Goal: Information Seeking & Learning: Find specific fact

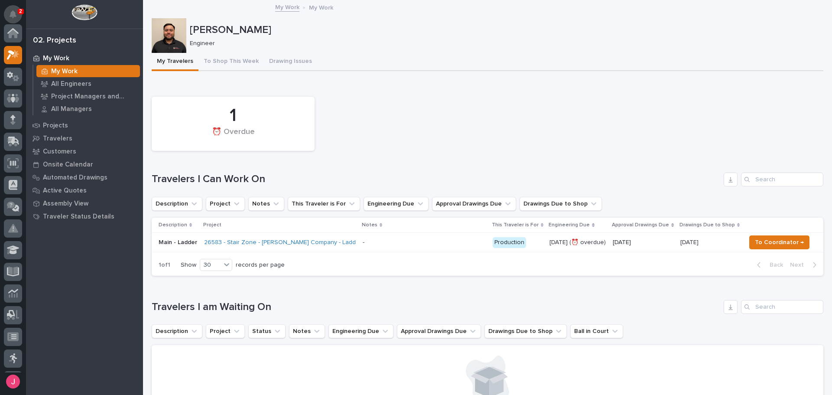
scroll to position [22, 0]
click at [7, 13] on button "Notifications" at bounding box center [13, 14] width 18 height 18
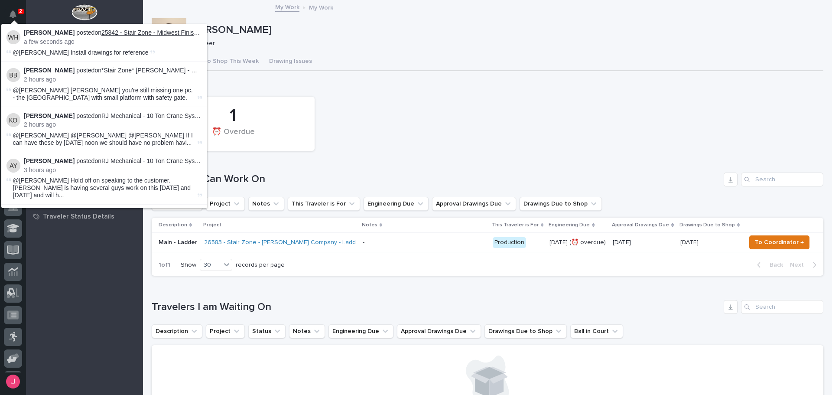
click at [114, 32] on link "25842 - Stair Zone - Midwest Finishing Systems - Maintenance Stairs" at bounding box center [194, 32] width 186 height 7
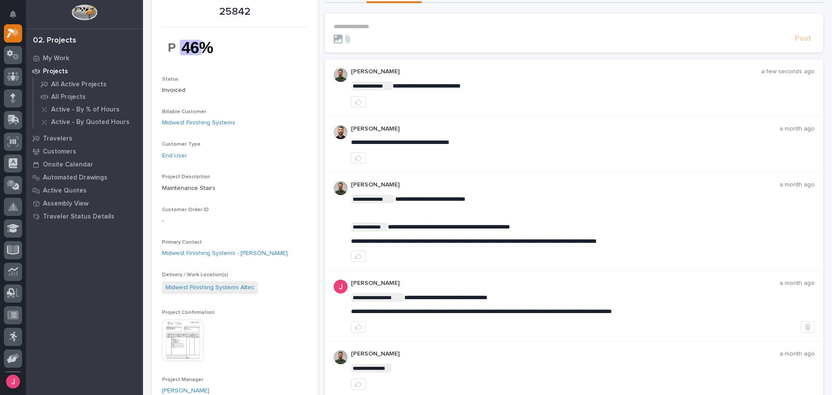
scroll to position [130, 0]
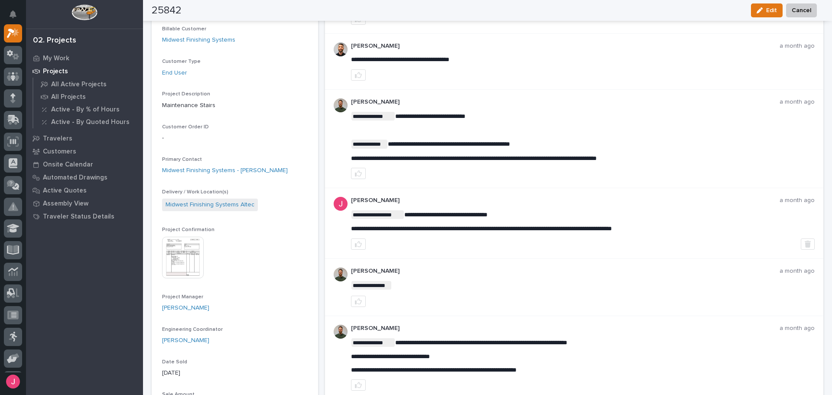
click at [173, 261] on img at bounding box center [183, 258] width 42 height 42
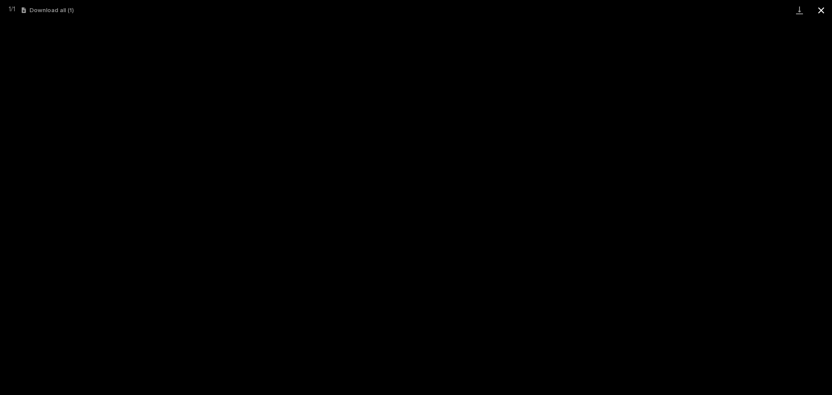
click at [813, 10] on button "Close gallery" at bounding box center [822, 10] width 22 height 20
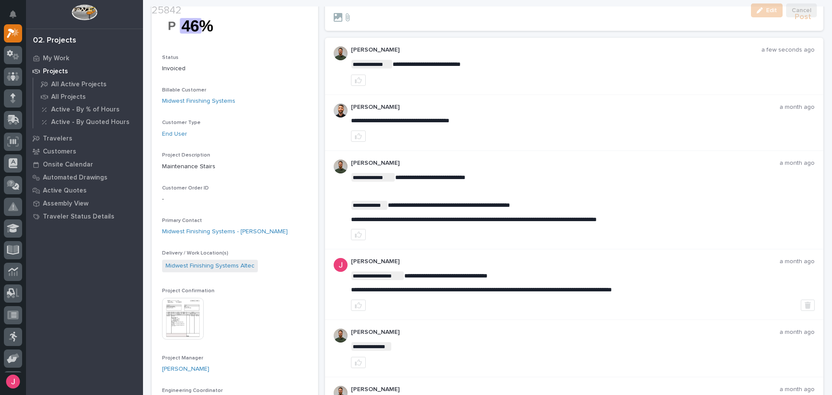
scroll to position [87, 0]
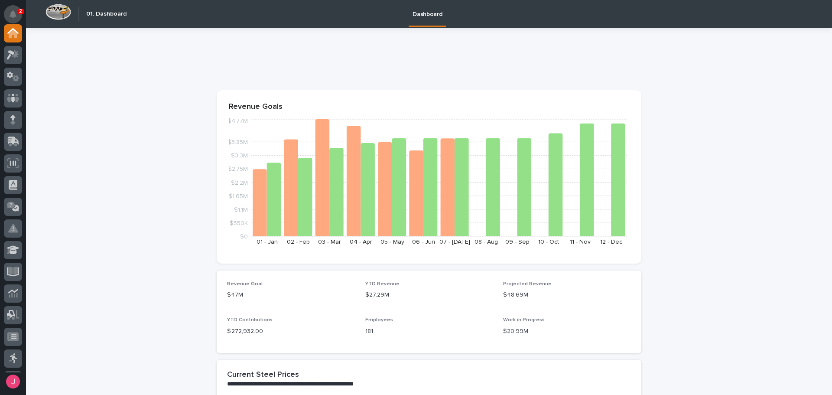
click at [16, 10] on button "Notifications" at bounding box center [13, 14] width 18 height 18
click at [336, 95] on section "Revenue Goals $0 $550K $1.1M $1.65M $2.2M $2.75M $3.3M $3.85M $4.77M 01 - Jan 0…" at bounding box center [429, 176] width 425 height 173
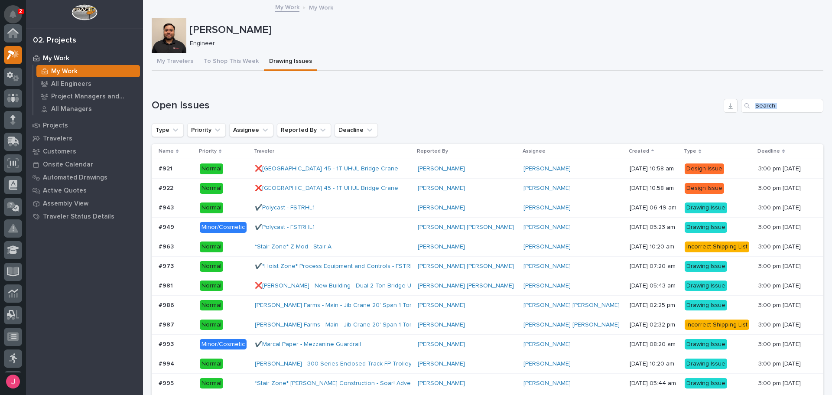
scroll to position [22, 0]
click at [11, 13] on icon "Notifications" at bounding box center [13, 14] width 7 height 8
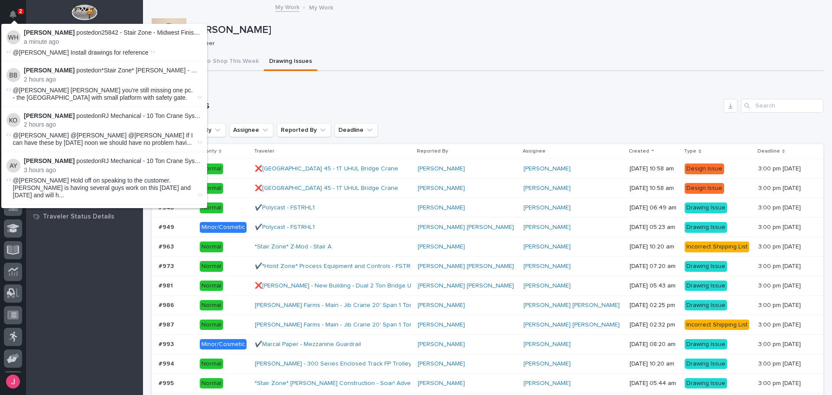
drag, startPoint x: 381, startPoint y: 55, endPoint x: 381, endPoint y: 47, distance: 7.8
click at [381, 55] on div "My Travelers To Shop This Week Drawing Issues" at bounding box center [488, 62] width 672 height 18
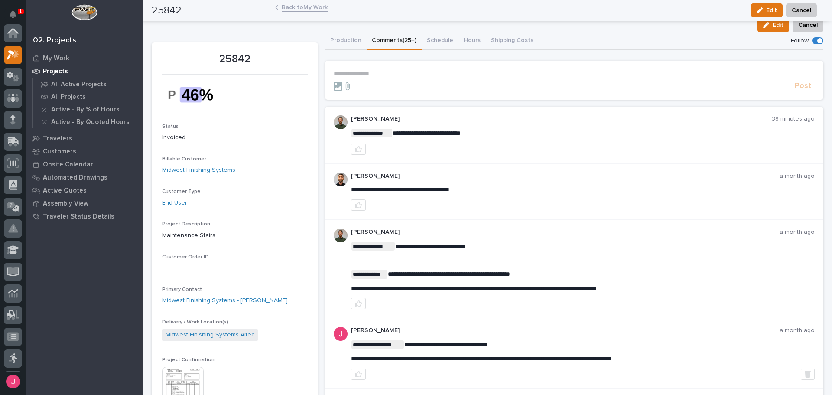
scroll to position [22, 0]
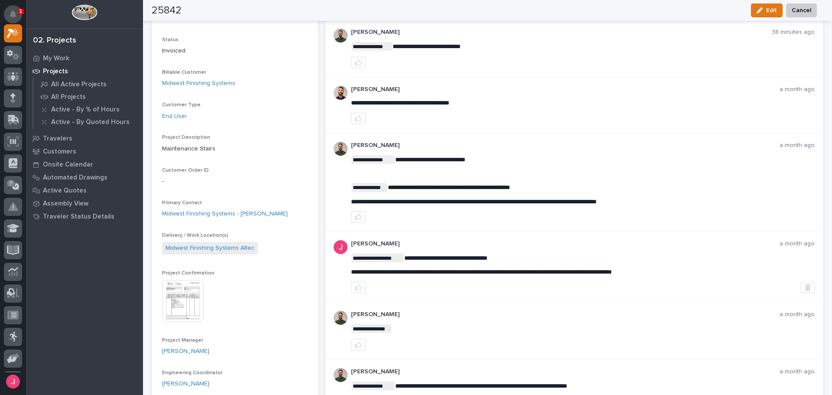
click at [10, 11] on icon "Notifications" at bounding box center [13, 14] width 7 height 8
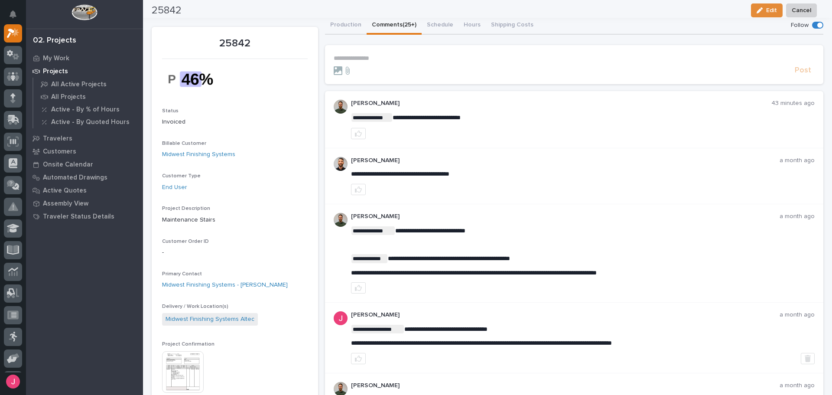
scroll to position [0, 0]
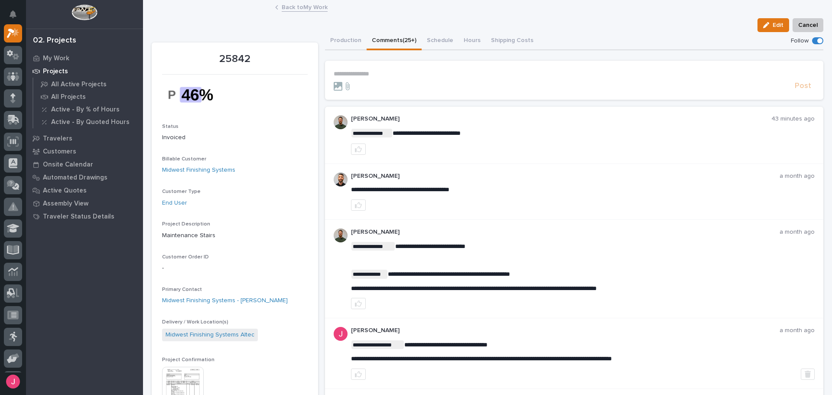
click at [303, 3] on link "Back to My Work" at bounding box center [305, 7] width 46 height 10
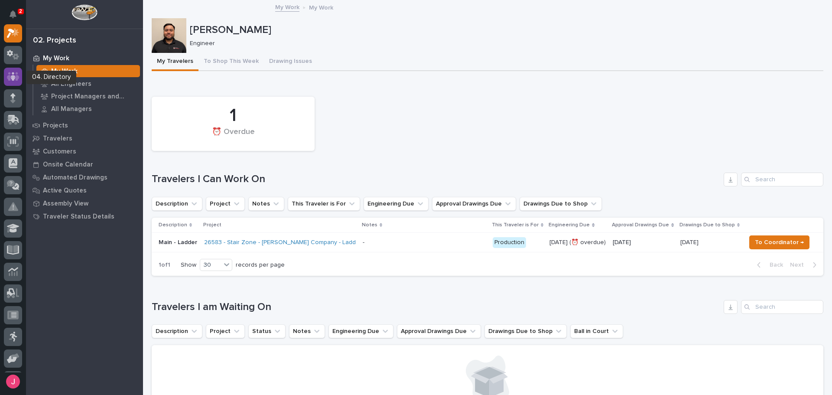
click at [15, 73] on icon at bounding box center [13, 77] width 13 height 10
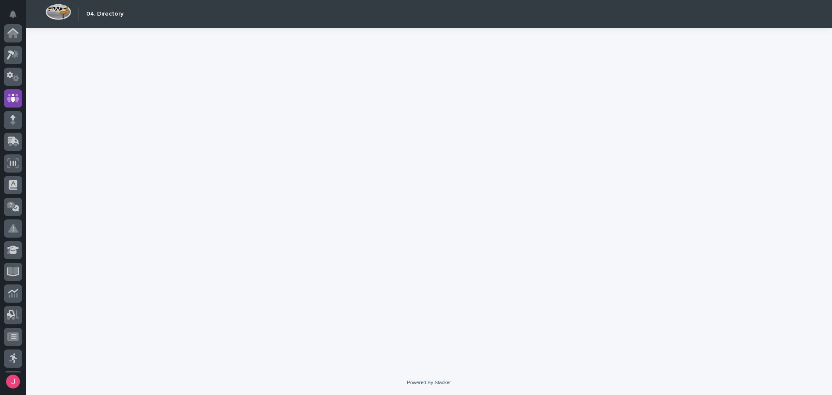
scroll to position [65, 0]
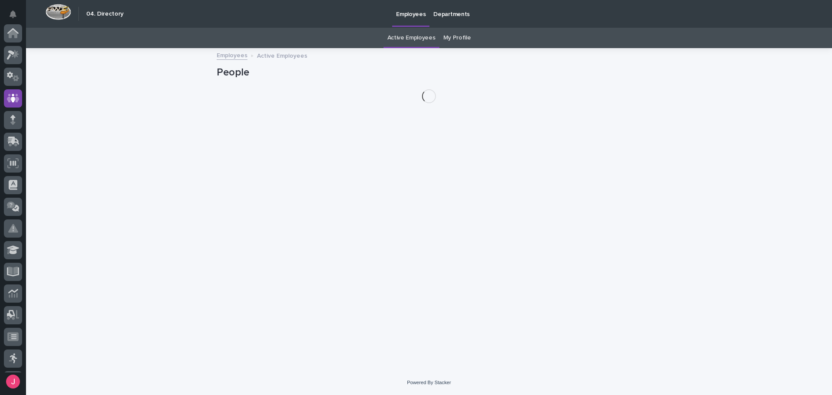
scroll to position [65, 0]
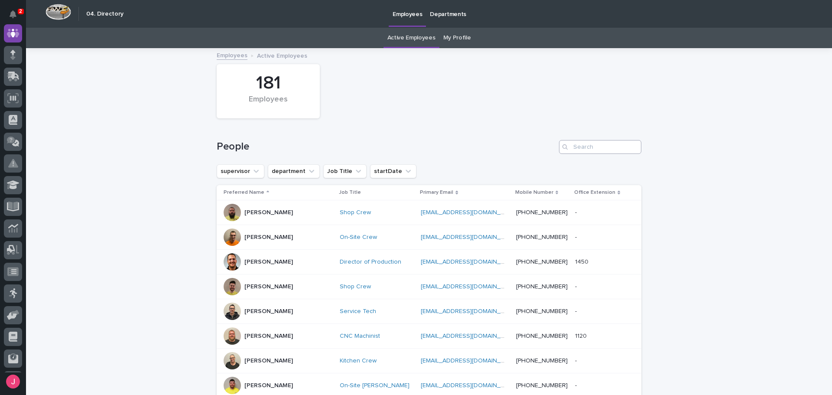
drag, startPoint x: 545, startPoint y: 142, endPoint x: 578, endPoint y: 150, distance: 33.5
click at [551, 145] on h1 "People" at bounding box center [386, 146] width 339 height 13
click at [578, 150] on input "Search" at bounding box center [600, 147] width 82 height 14
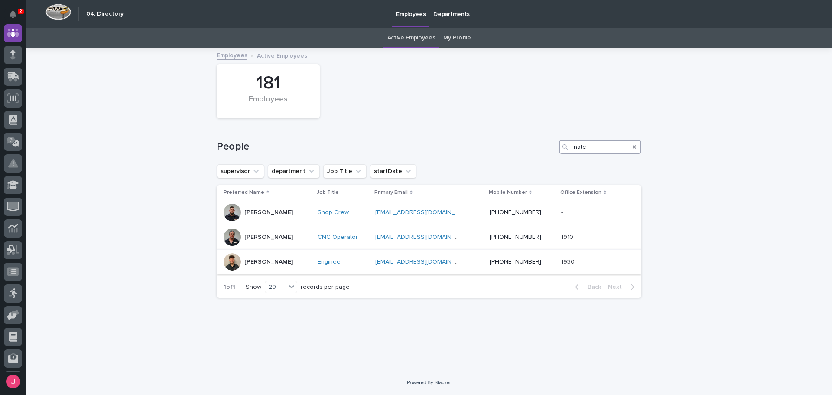
type input "nate"
click at [285, 258] on div "[PERSON_NAME]" at bounding box center [267, 261] width 87 height 17
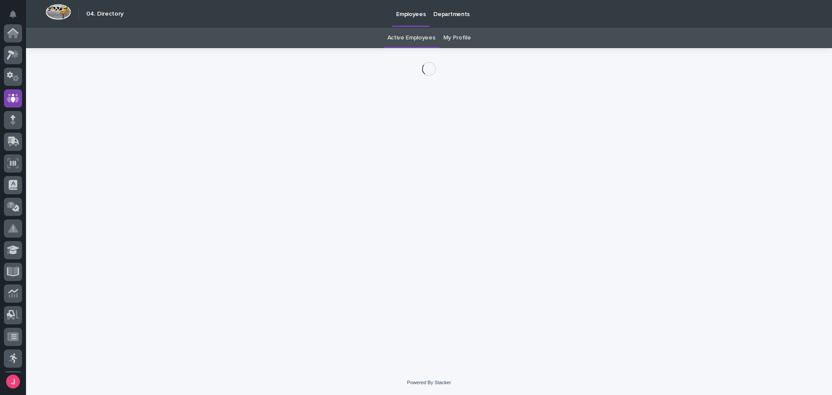
scroll to position [65, 0]
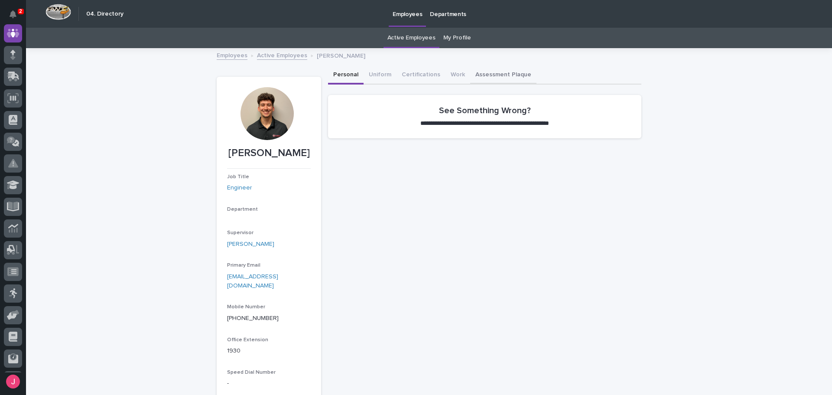
click at [512, 71] on button "Assessment Plaque" at bounding box center [503, 75] width 66 height 18
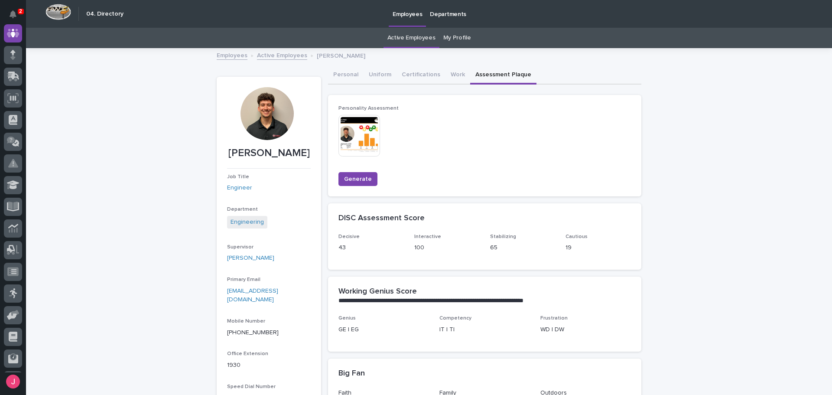
click at [362, 128] on img at bounding box center [360, 136] width 42 height 42
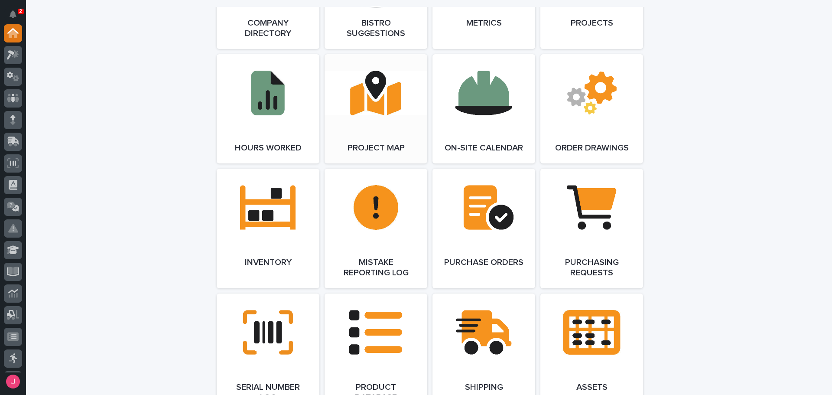
scroll to position [827, 0]
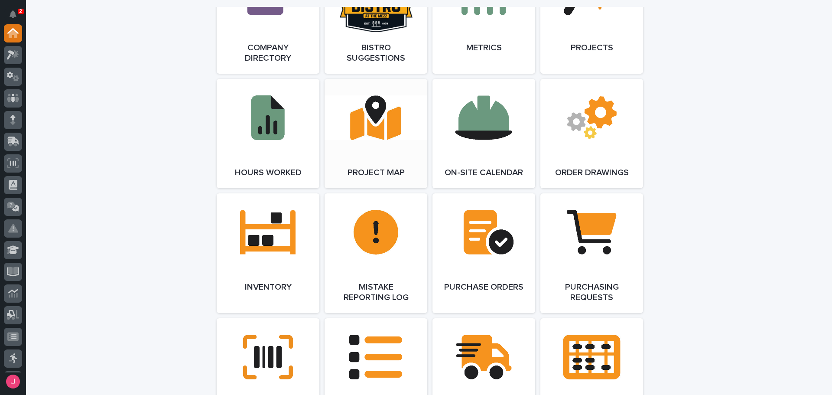
click at [396, 153] on link "Open Link" at bounding box center [376, 133] width 103 height 109
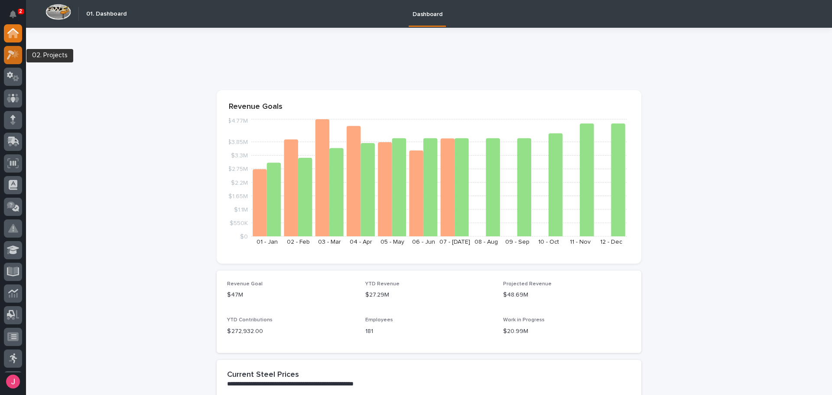
click at [15, 57] on icon at bounding box center [15, 53] width 7 height 9
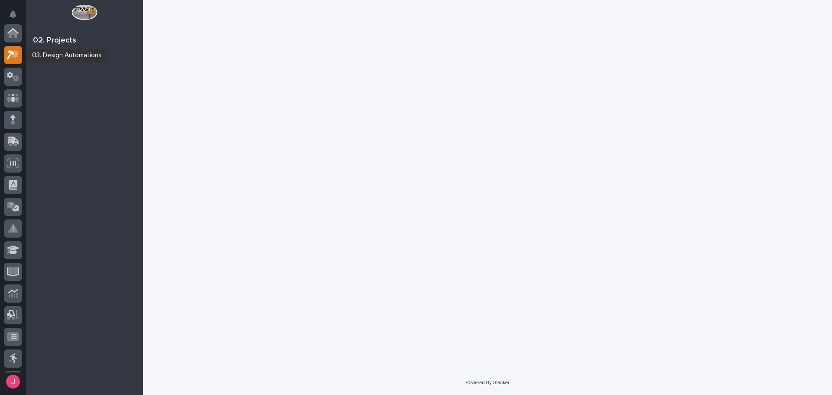
scroll to position [22, 0]
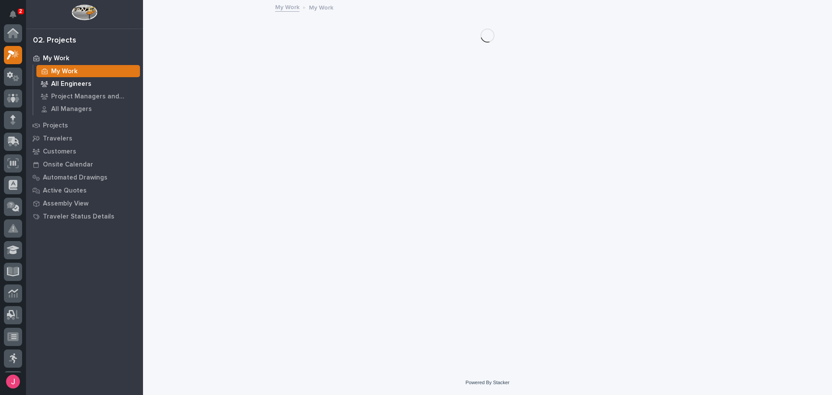
scroll to position [22, 0]
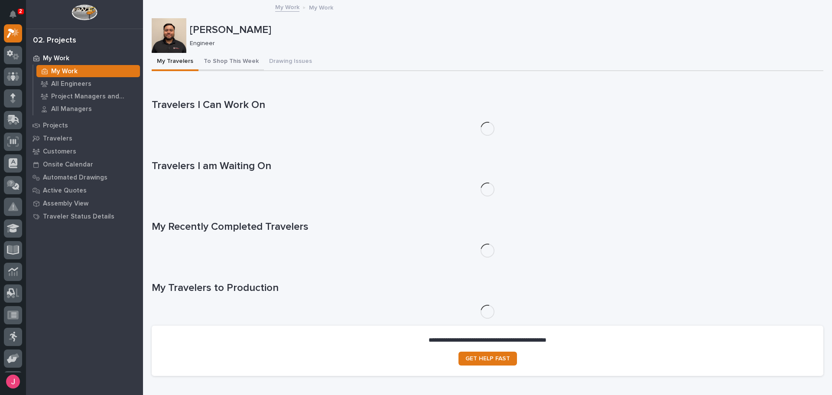
click at [232, 58] on button "To Shop This Week" at bounding box center [231, 62] width 65 height 18
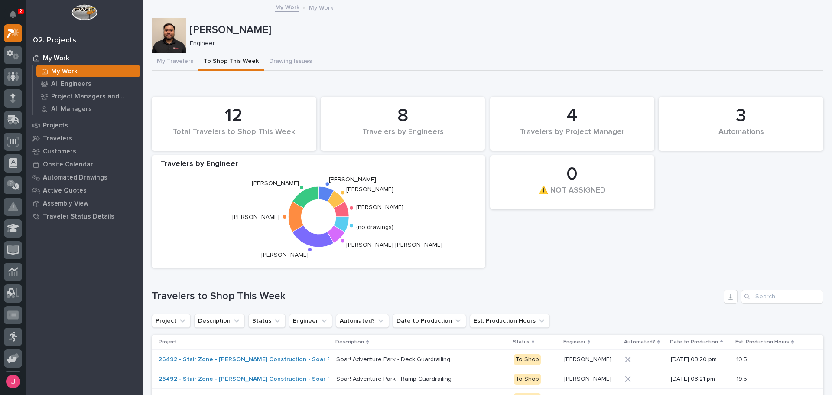
click at [439, 57] on div "My Travelers To Shop This Week Drawing Issues" at bounding box center [488, 62] width 672 height 18
click at [624, 279] on div "3 Automations 12 Total Travelers to Shop This Week 0 ⚠️ NOT ASSIGNED 8 Traveler…" at bounding box center [488, 330] width 672 height 476
click at [14, 9] on button "Notifications" at bounding box center [13, 14] width 18 height 18
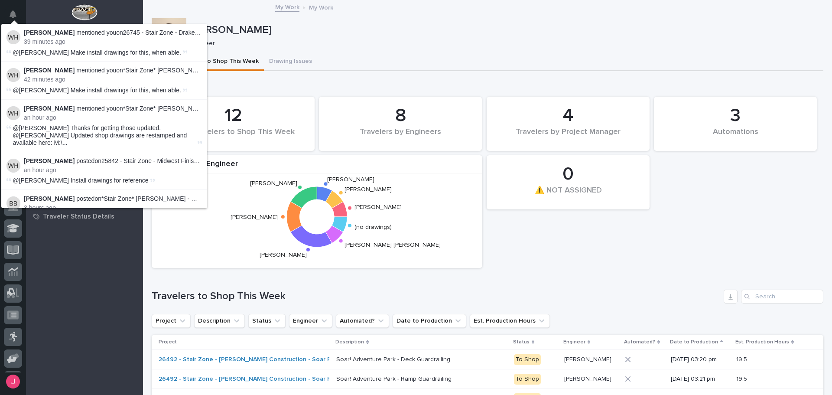
scroll to position [43, 0]
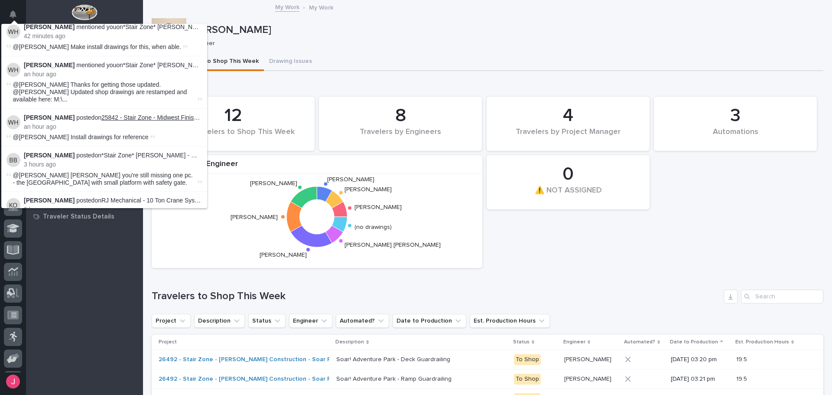
click at [123, 114] on link "25842 - Stair Zone - Midwest Finishing Systems - Maintenance Stairs" at bounding box center [194, 117] width 186 height 7
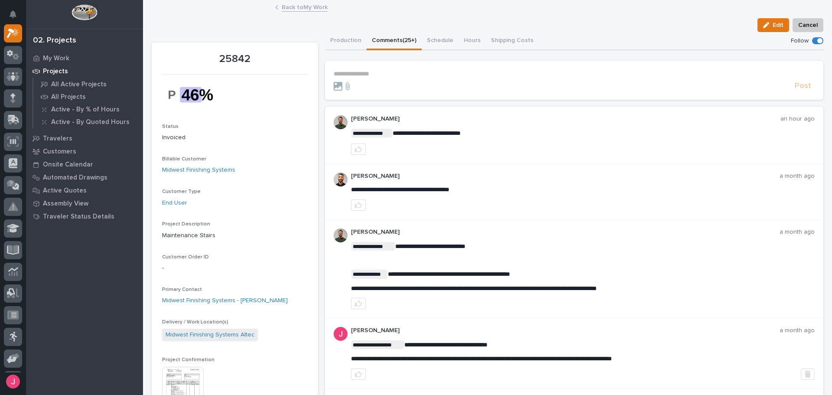
scroll to position [43, 0]
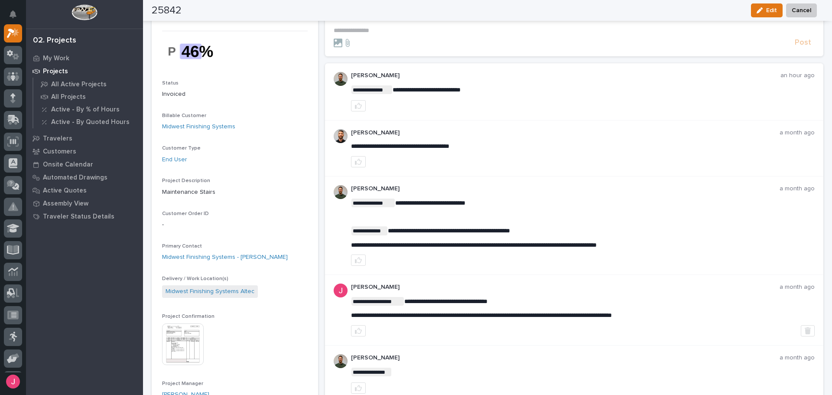
drag, startPoint x: 351, startPoint y: 316, endPoint x: 552, endPoint y: 315, distance: 201.6
drag, startPoint x: 681, startPoint y: 314, endPoint x: 347, endPoint y: 313, distance: 334.2
click at [347, 313] on div "**********" at bounding box center [574, 310] width 499 height 71
copy span "**********"
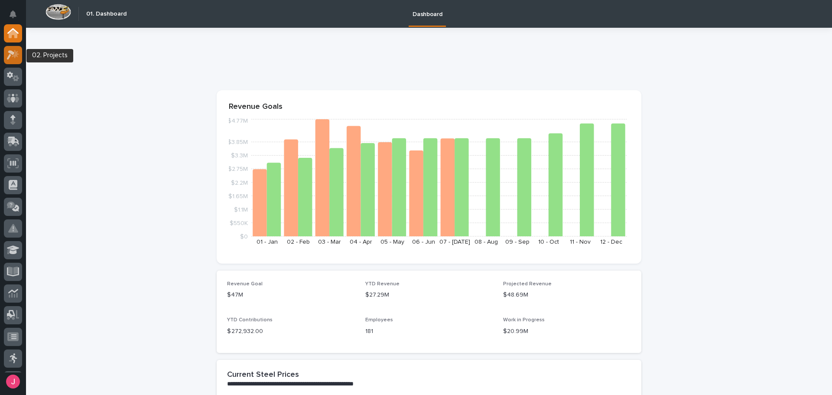
click at [16, 54] on icon at bounding box center [15, 53] width 7 height 9
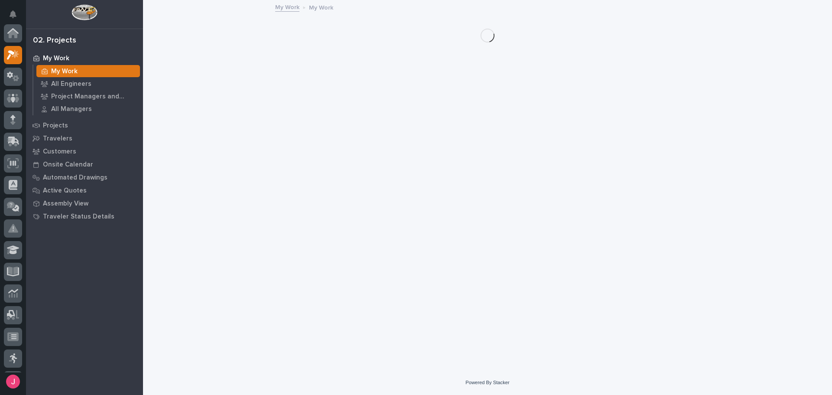
scroll to position [22, 0]
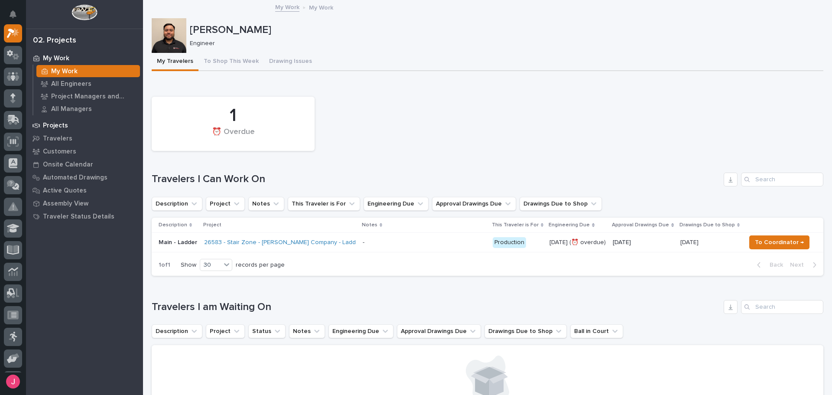
click at [59, 124] on p "Projects" at bounding box center [55, 126] width 25 height 8
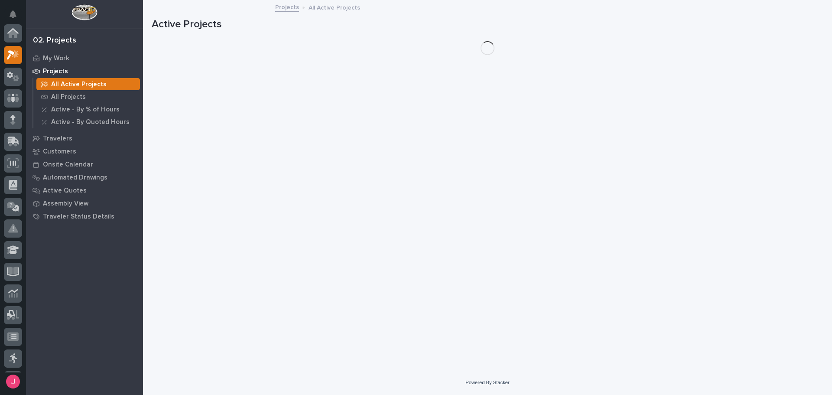
scroll to position [22, 0]
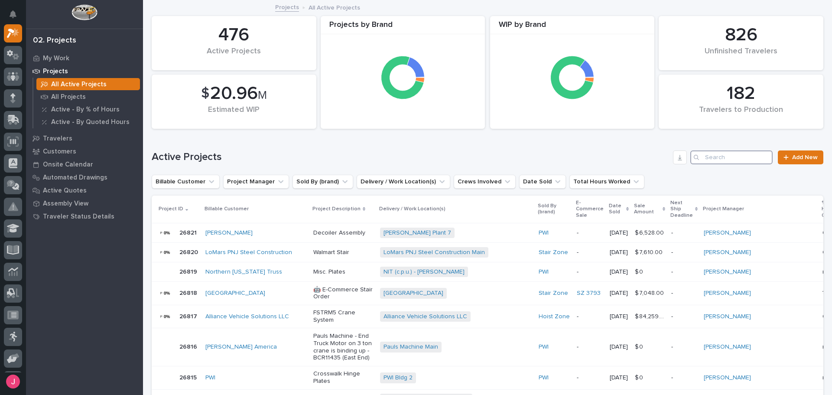
click at [727, 157] on input "Search" at bounding box center [732, 157] width 82 height 14
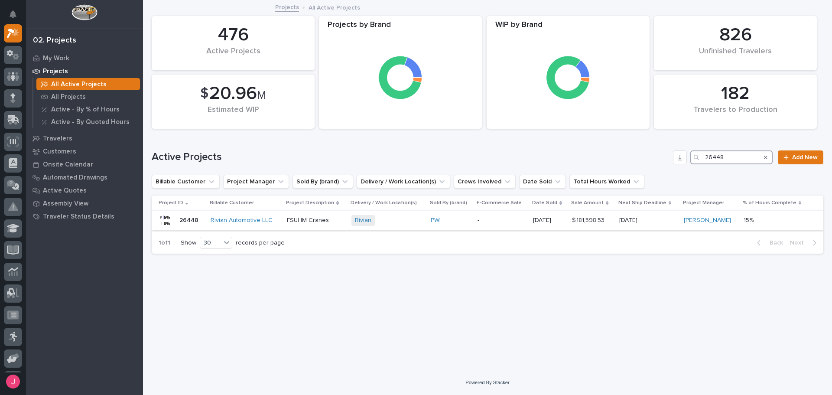
type input "26448"
click at [397, 222] on div "Rivian + 0" at bounding box center [388, 220] width 72 height 11
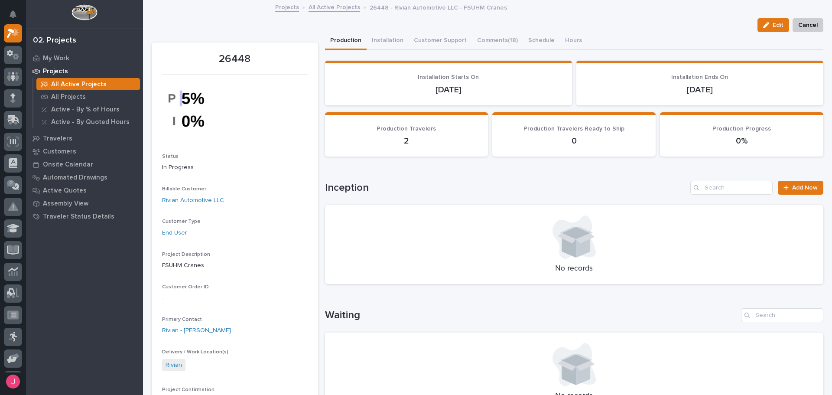
click at [614, 9] on div "Projects All Active Projects 26448 - Rivian Automotive LLC - FSUHM Cranes" at bounding box center [487, 8] width 433 height 12
